Goal: Understand process/instructions

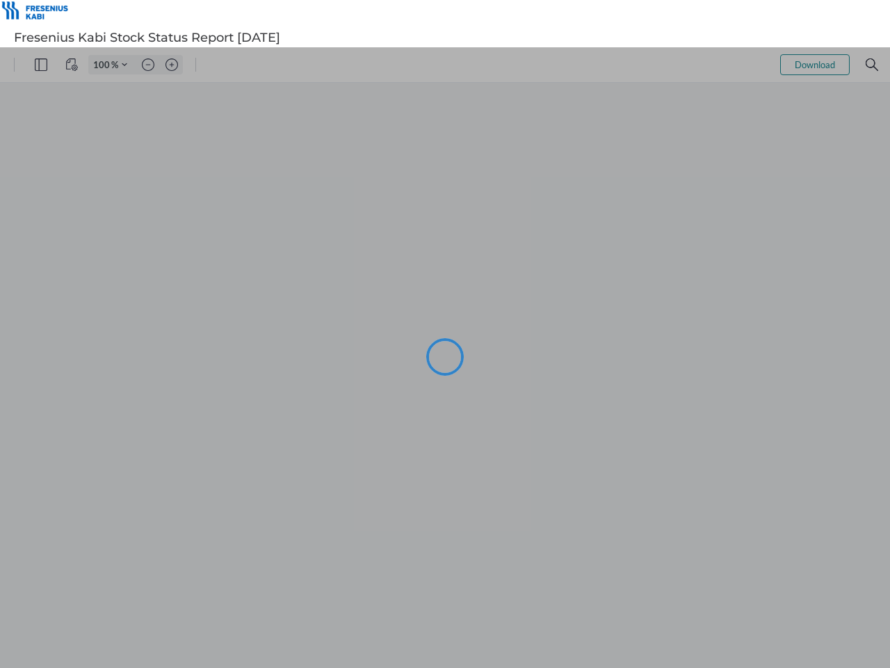
type input "72"
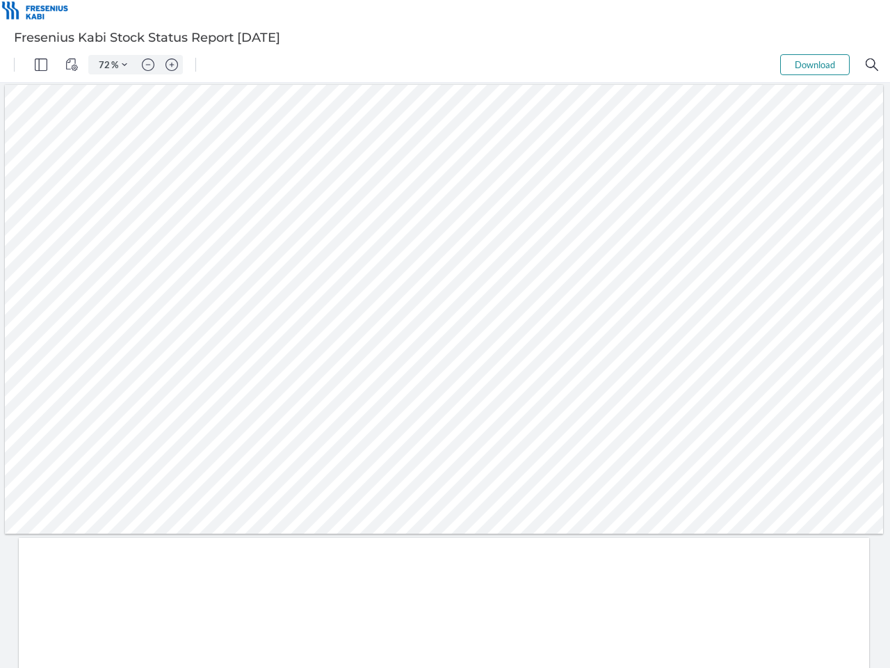
type input "1"
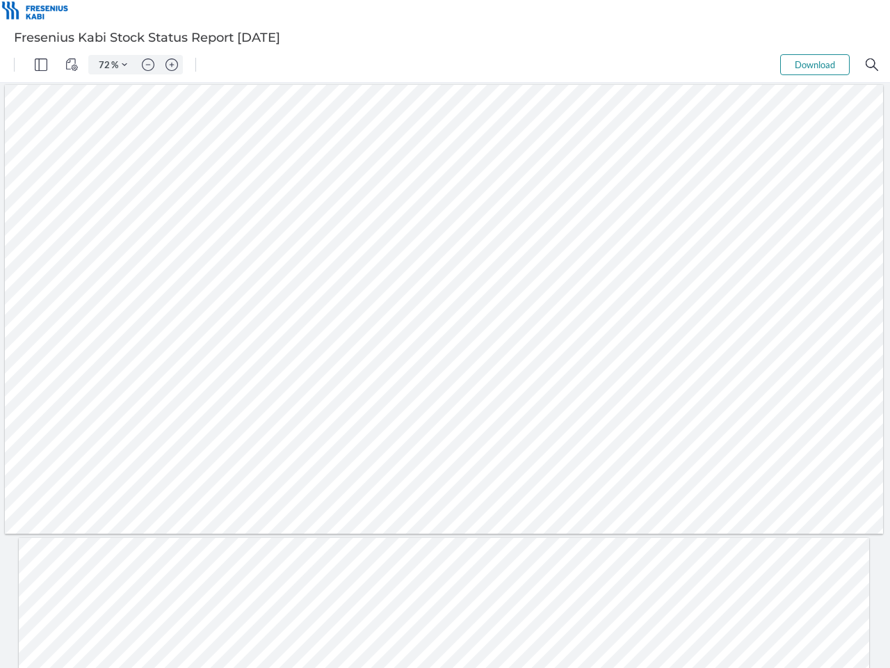
click at [41, 65] on img "Panel" at bounding box center [41, 64] width 13 height 13
click at [72, 65] on img "View Controls" at bounding box center [71, 64] width 13 height 13
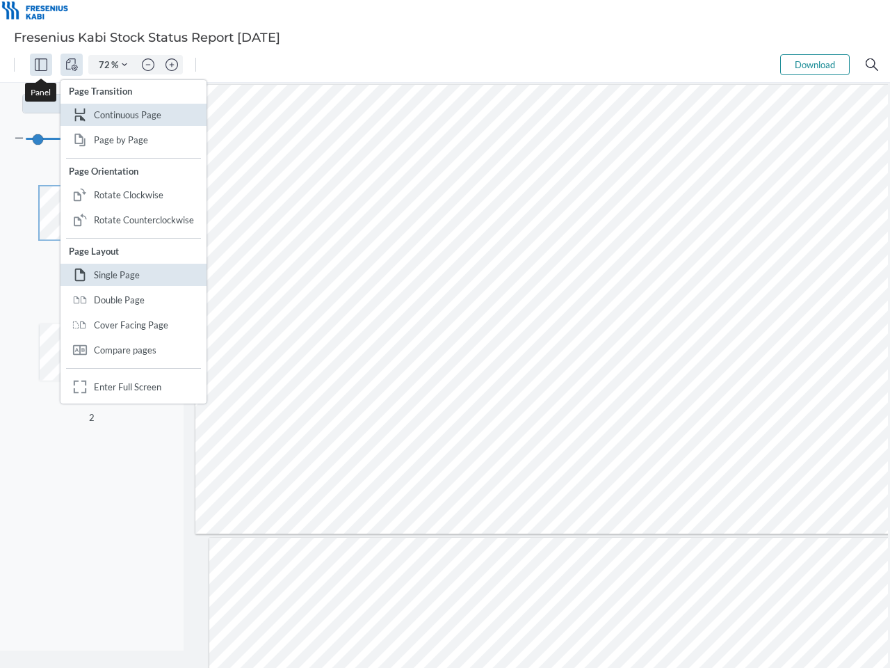
click at [105, 65] on input "72" at bounding box center [101, 64] width 19 height 13
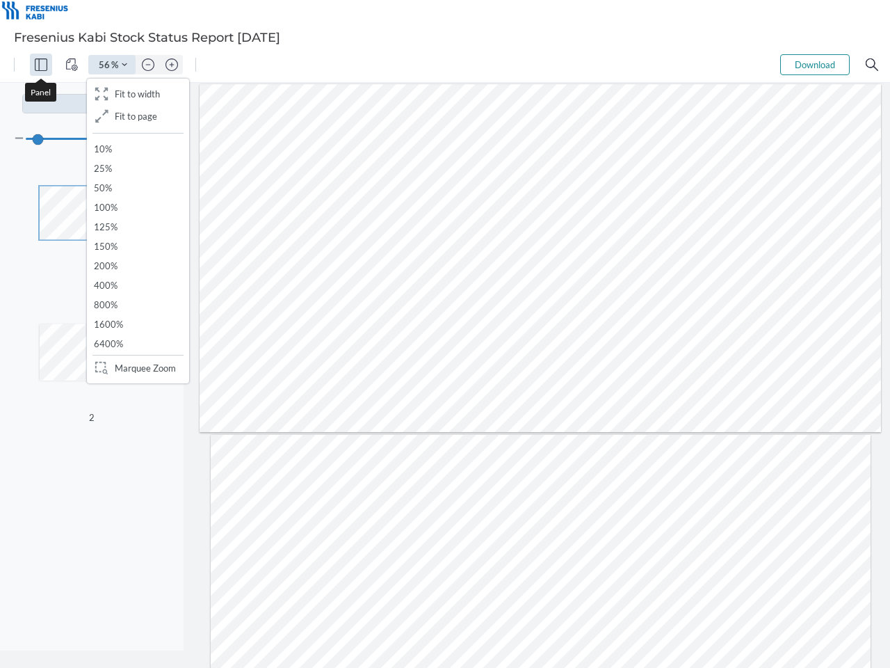
click at [124, 65] on img "Zoom Controls" at bounding box center [125, 65] width 6 height 6
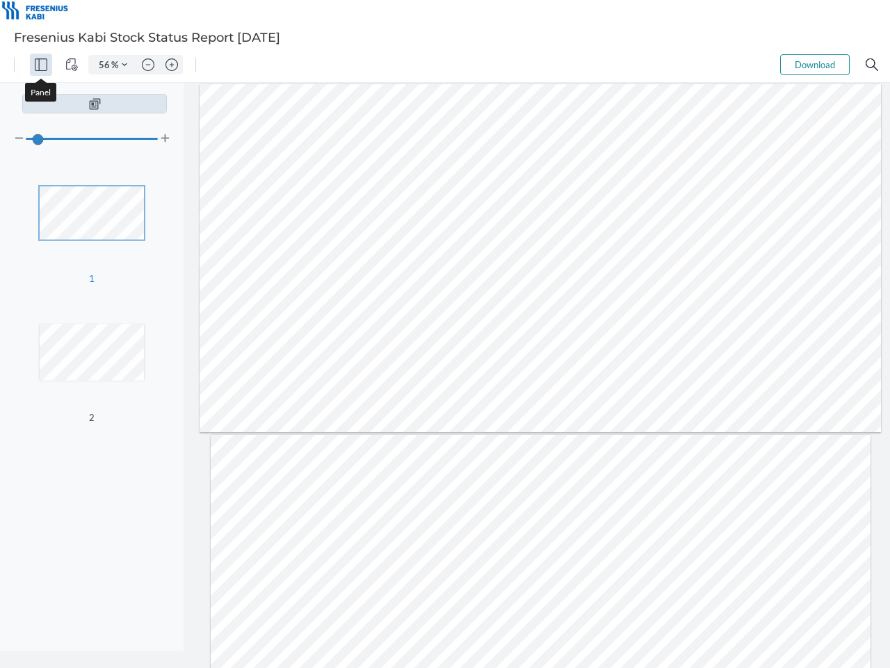
click at [148, 65] on img "Zoom out" at bounding box center [148, 64] width 13 height 13
type input "48"
